Goal: Find specific fact: Find specific fact

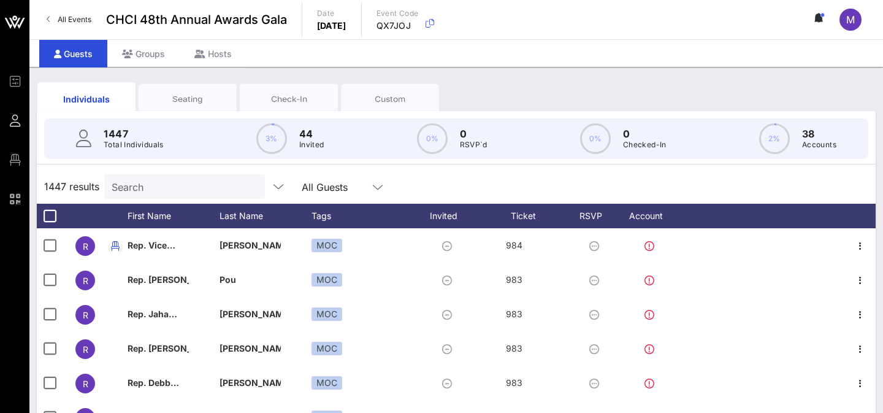
click at [136, 185] on input "Search" at bounding box center [184, 186] width 144 height 16
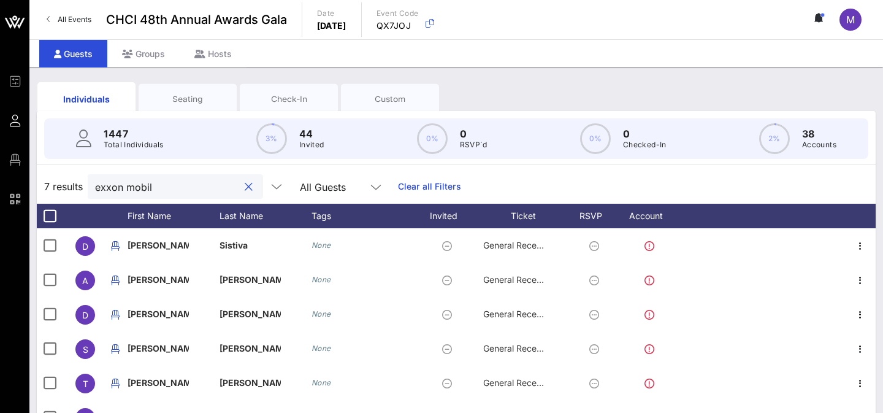
click at [128, 191] on input "exxon mobil" at bounding box center [167, 186] width 144 height 16
click at [156, 191] on input "exxonmobil" at bounding box center [172, 186] width 144 height 16
click at [143, 191] on input "exxonmobil" at bounding box center [172, 186] width 144 height 16
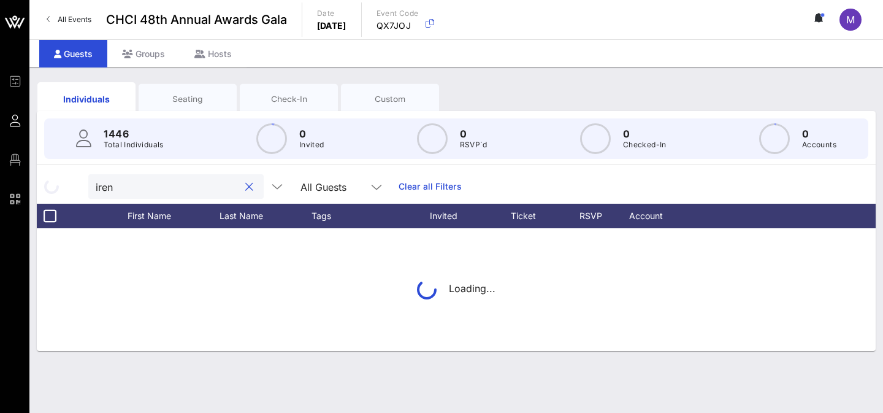
type input "[PERSON_NAME]"
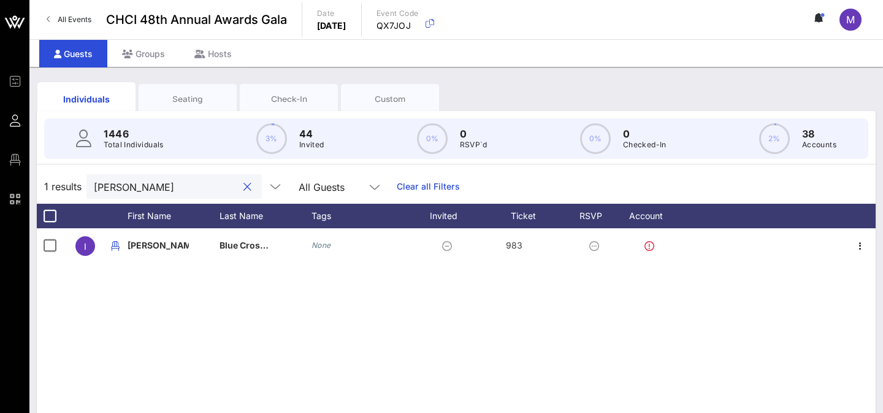
click at [243, 189] on button "clear icon" at bounding box center [247, 187] width 8 height 12
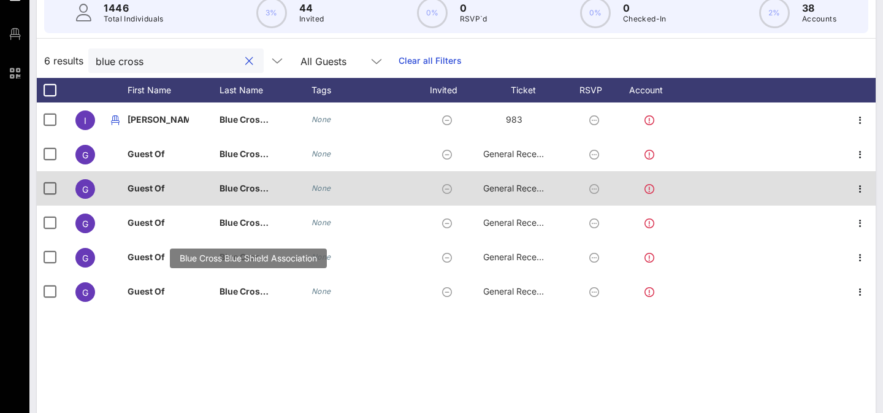
scroll to position [124, 0]
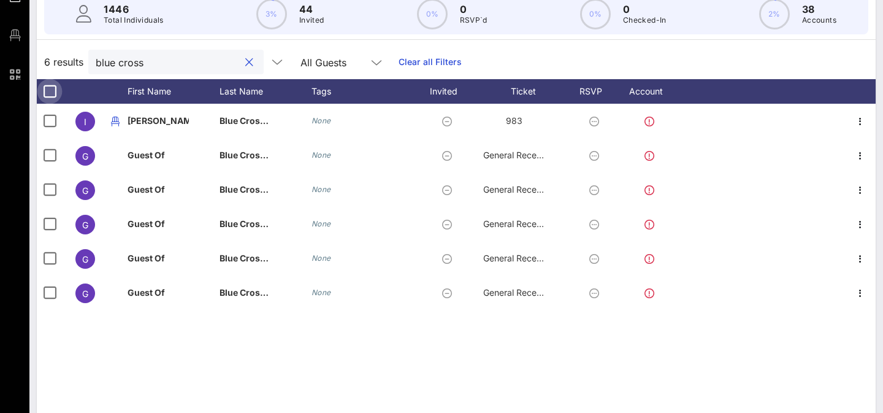
type input "blue cross"
click at [53, 94] on div at bounding box center [49, 91] width 21 height 21
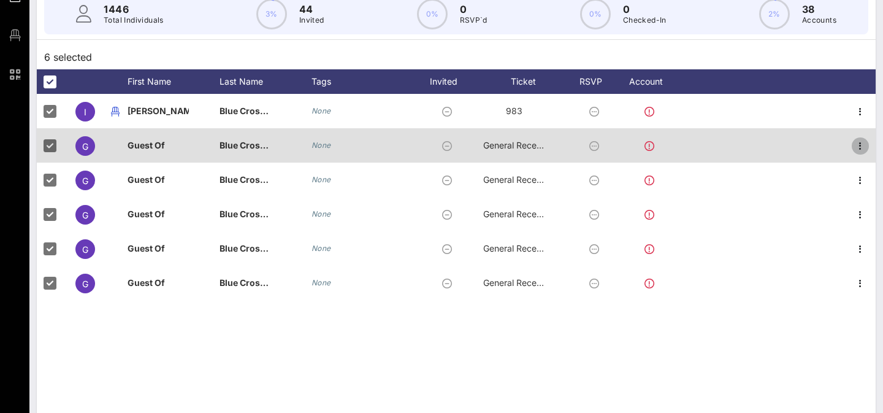
click at [861, 147] on icon "button" at bounding box center [860, 146] width 15 height 15
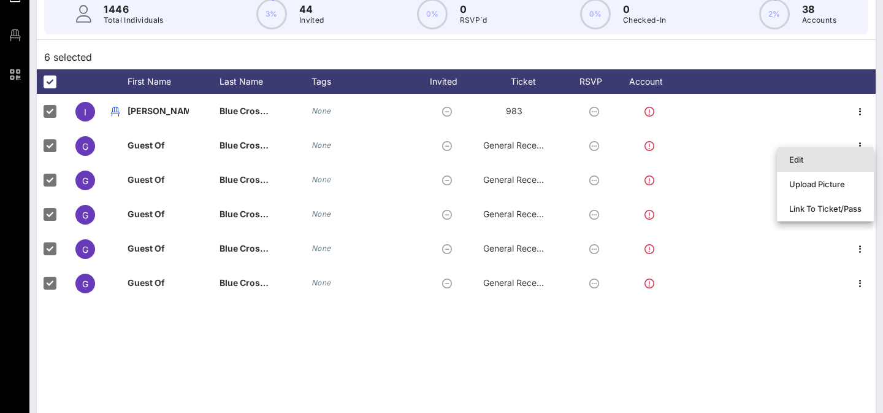
click at [856, 156] on div "Edit" at bounding box center [825, 160] width 72 height 10
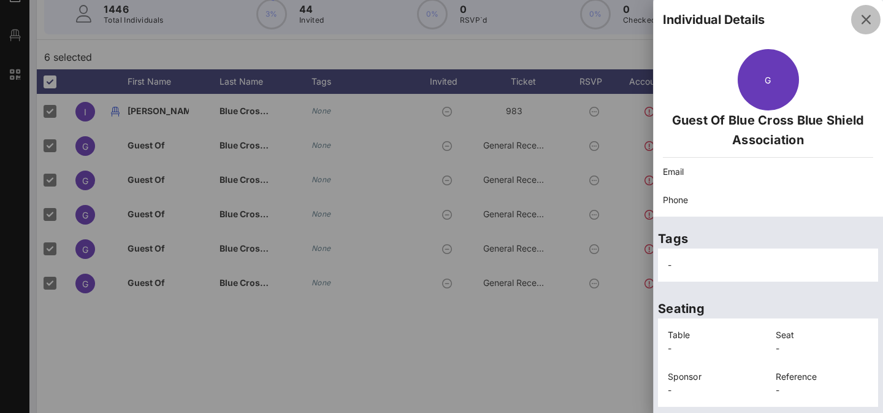
click at [868, 17] on icon "button" at bounding box center [866, 19] width 15 height 15
